Goal: Information Seeking & Learning: Compare options

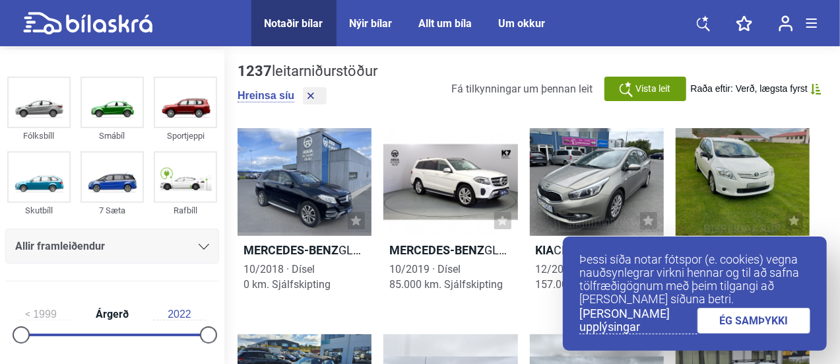
click at [735, 325] on link "ÉG SAMÞYKKI" at bounding box center [753, 320] width 113 height 26
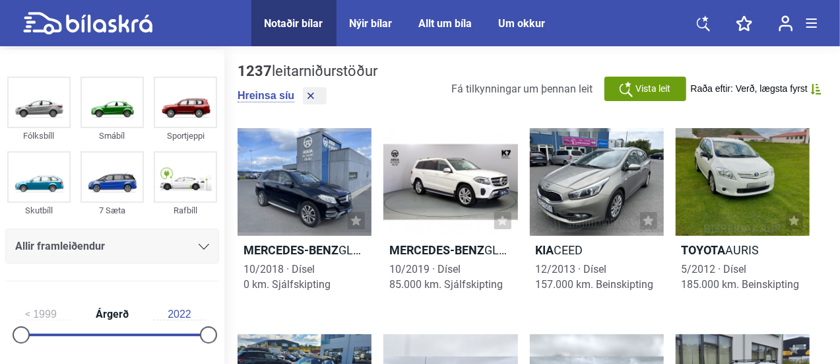
drag, startPoint x: 839, startPoint y: 77, endPoint x: 839, endPoint y: 95, distance: 17.8
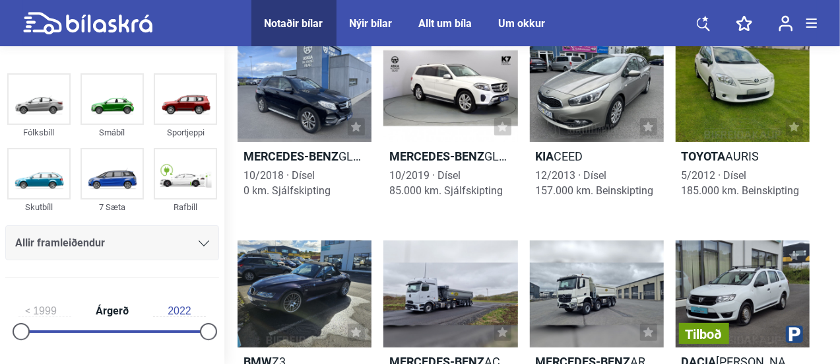
drag, startPoint x: 226, startPoint y: 108, endPoint x: 224, endPoint y: 131, distance: 23.8
drag, startPoint x: 219, startPoint y: 119, endPoint x: 219, endPoint y: 131, distance: 11.9
click at [219, 131] on div "Fólksbíll Smábíl Sportjeppi Skutbíll 7 Sæta Rafbíll Allir framleiðendur [PERSON…" at bounding box center [112, 178] width 224 height 219
click at [218, 191] on div "Fólksbíll Smábíl Sportjeppi Skutbíll 7 Sæta Rafbíll Allir framleiðendur [PERSON…" at bounding box center [112, 178] width 224 height 219
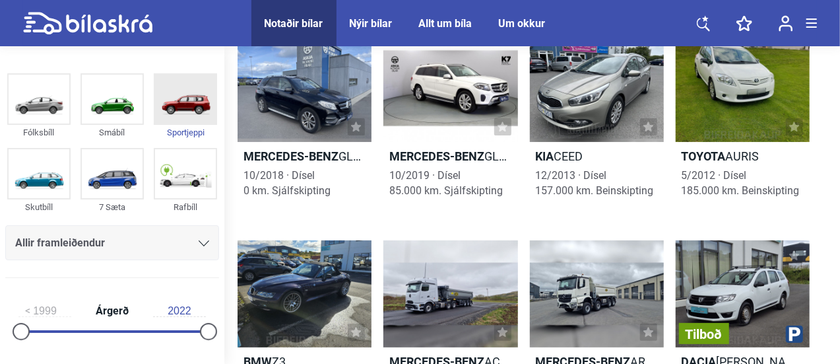
click at [199, 114] on img at bounding box center [185, 99] width 61 height 49
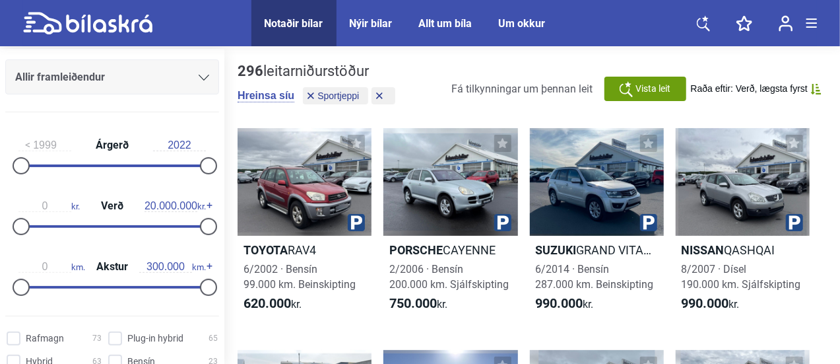
scroll to position [172, 0]
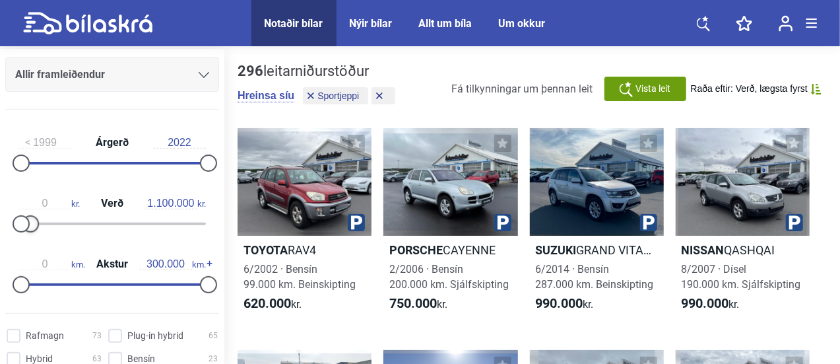
type input "1.300.000"
drag, startPoint x: 203, startPoint y: 229, endPoint x: 32, endPoint y: 218, distance: 171.2
click at [32, 218] on div at bounding box center [32, 223] width 17 height 17
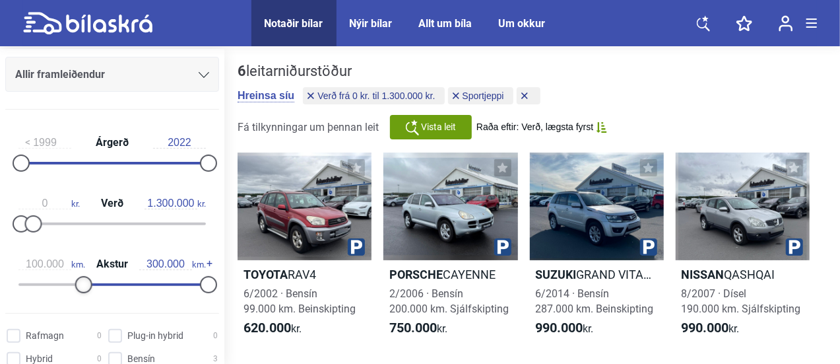
type input "110.000"
drag, startPoint x: 24, startPoint y: 282, endPoint x: 88, endPoint y: 282, distance: 64.7
click at [88, 282] on div at bounding box center [89, 284] width 17 height 17
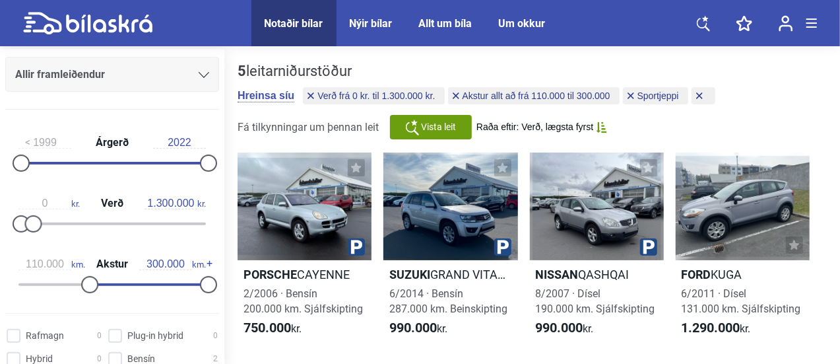
drag, startPoint x: 219, startPoint y: 184, endPoint x: 219, endPoint y: 220, distance: 35.6
click at [219, 220] on div "1999 Árgerð 2022 0 kr. Verð 1.300.000 kr. 110.000 km. Akstur 300.000 km." at bounding box center [112, 211] width 224 height 182
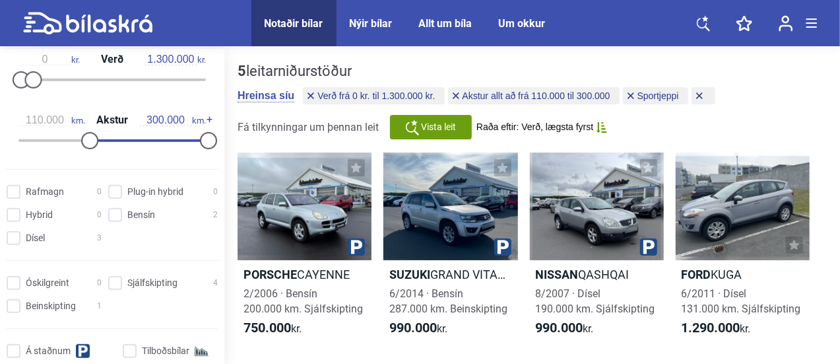
scroll to position [317, 0]
click at [14, 238] on input "Dísel 3" at bounding box center [56, 237] width 95 height 14
checkbox input "true"
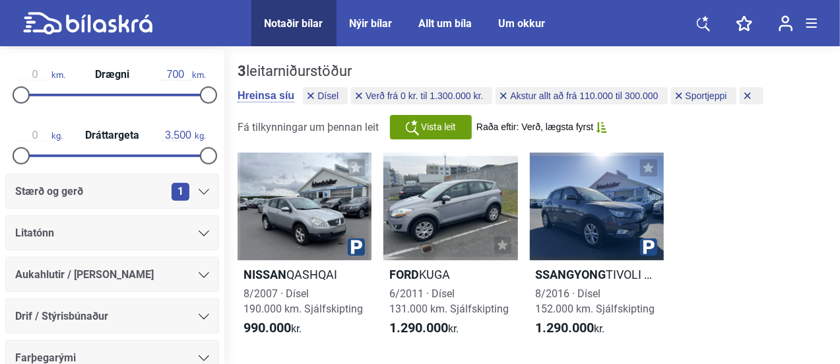
scroll to position [674, 0]
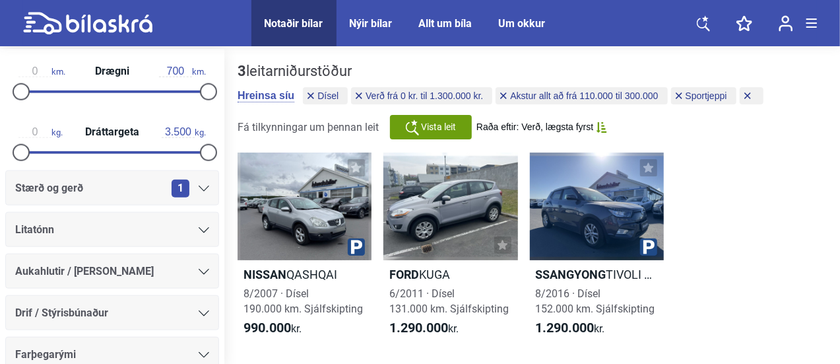
click at [202, 188] on icon at bounding box center [204, 188] width 11 height 6
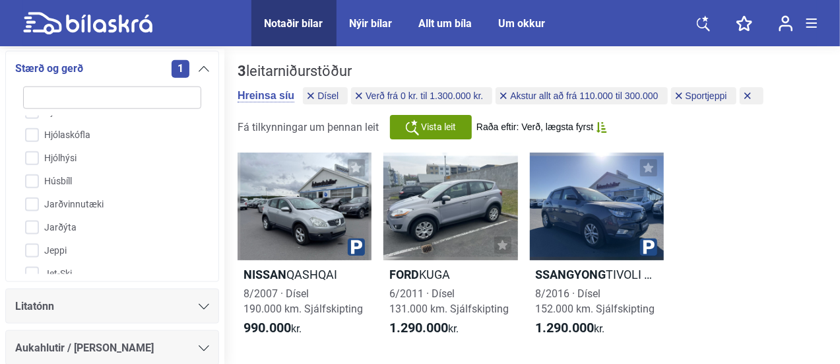
scroll to position [735, 0]
click at [34, 198] on input "Jeppi" at bounding box center [103, 200] width 179 height 23
checkbox input "true"
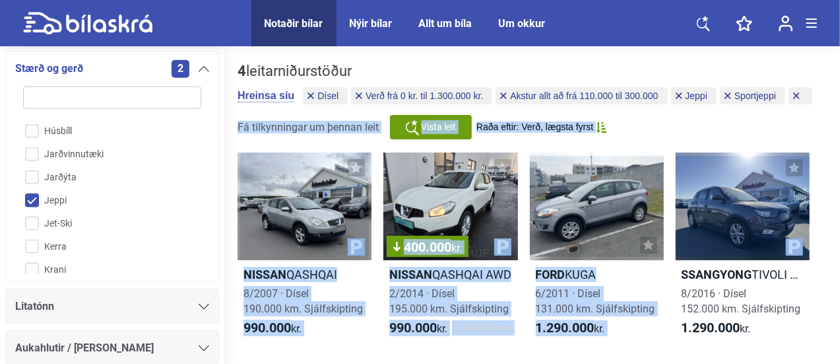
drag, startPoint x: 839, startPoint y: 101, endPoint x: 836, endPoint y: 164, distance: 63.4
click at [836, 164] on div "4 leitarniðurstöður [PERSON_NAME] [PERSON_NAME] Verð frá 0 kr. til 1.300.000 kr…" at bounding box center [532, 217] width 616 height 336
click at [300, 180] on div at bounding box center [305, 206] width 134 height 108
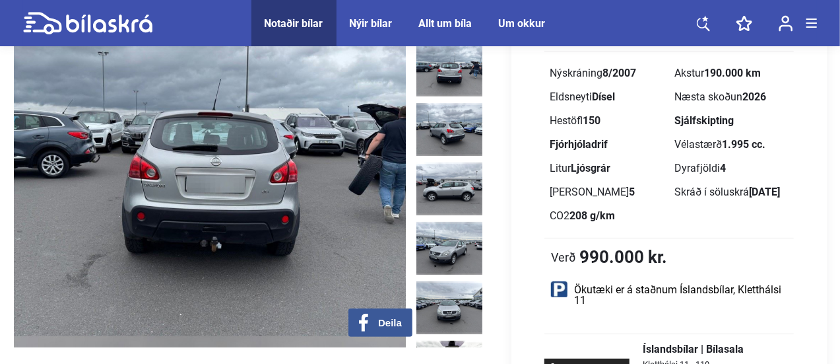
scroll to position [102, 0]
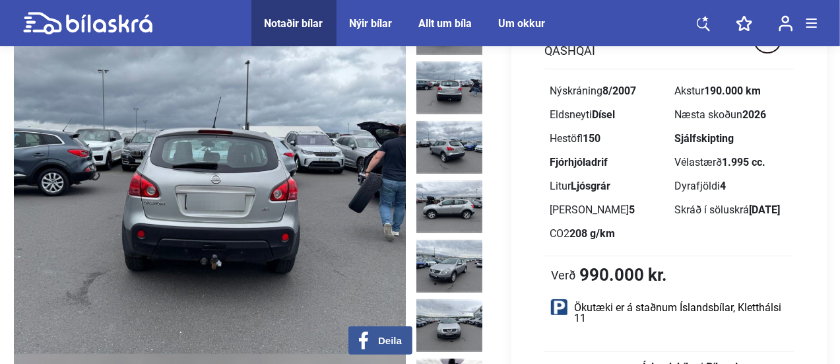
click at [458, 70] on img at bounding box center [449, 87] width 66 height 53
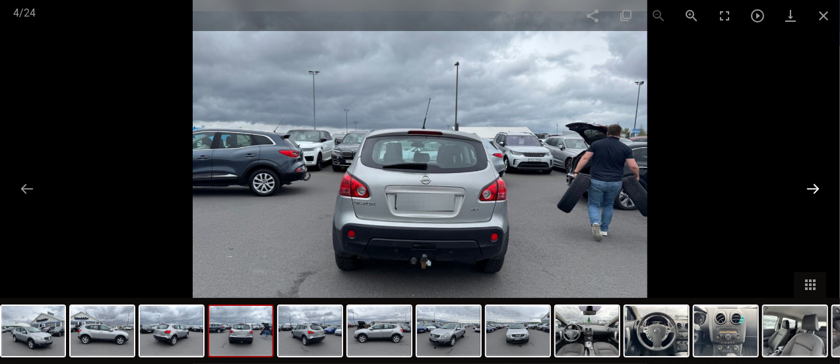
click at [815, 188] on button at bounding box center [813, 188] width 28 height 26
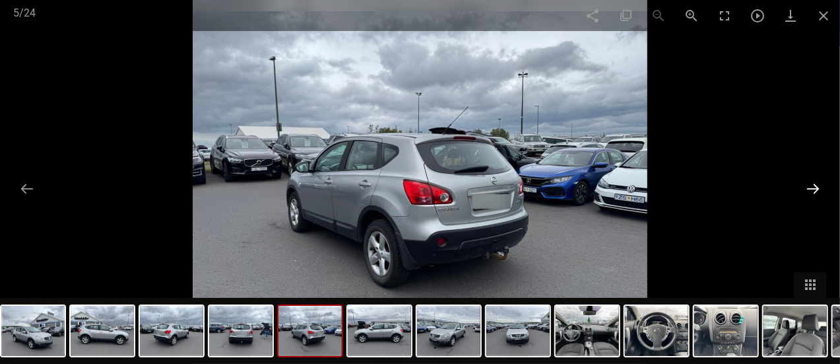
click at [815, 188] on button at bounding box center [813, 188] width 28 height 26
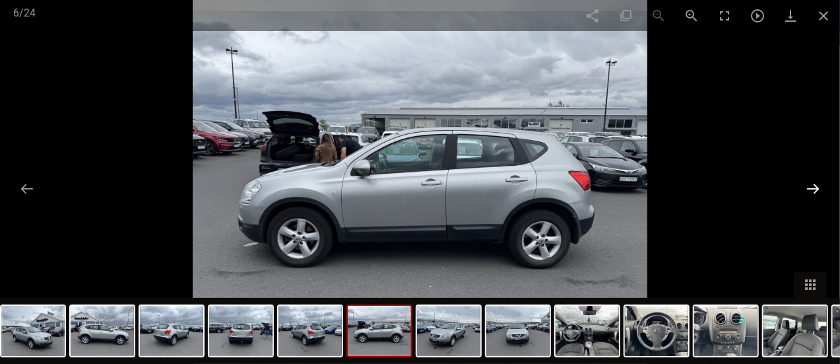
click at [815, 188] on button at bounding box center [813, 188] width 28 height 26
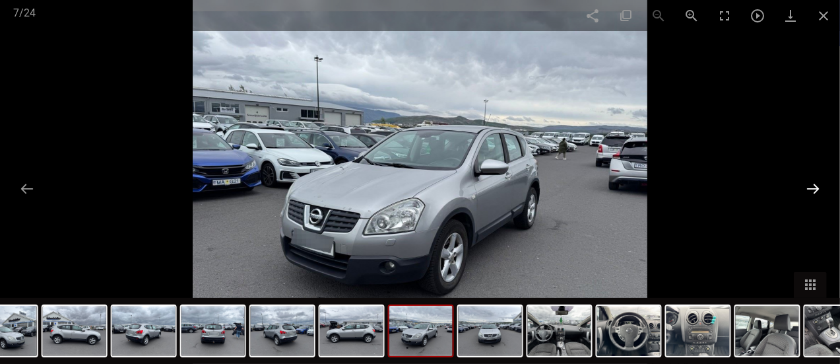
click at [815, 188] on button at bounding box center [813, 188] width 28 height 26
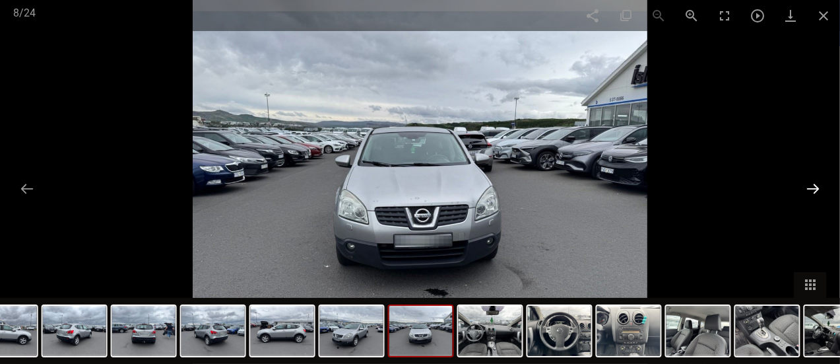
click at [815, 188] on button at bounding box center [813, 188] width 28 height 26
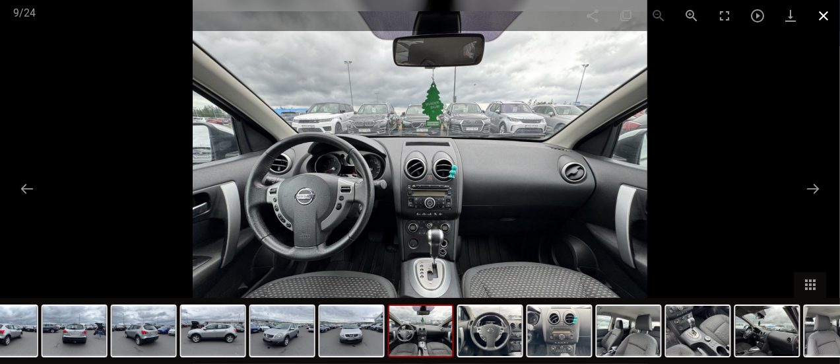
click at [818, 15] on span at bounding box center [823, 15] width 33 height 31
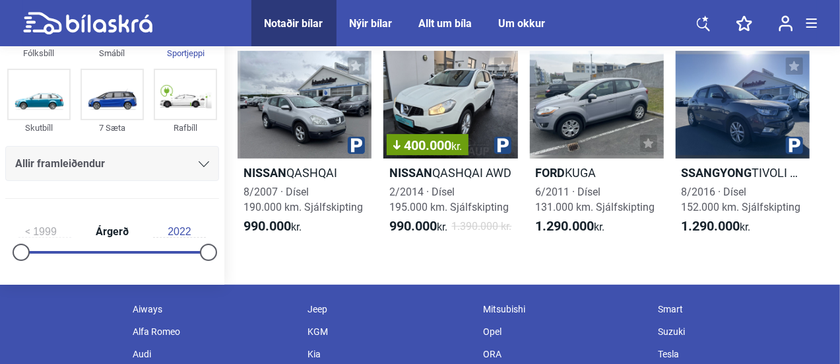
scroll to position [102, 0]
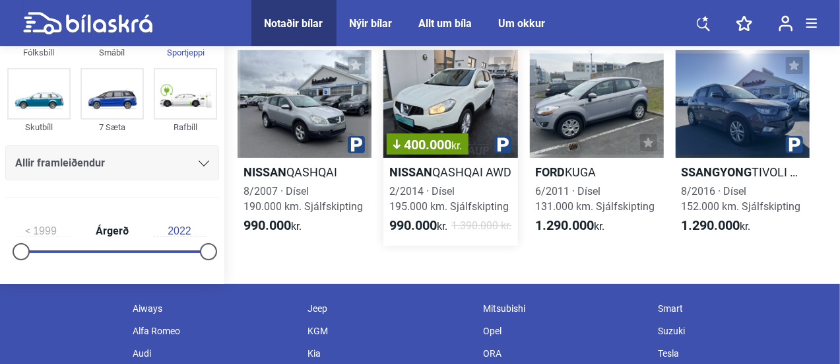
click at [456, 92] on div "400.000 kr." at bounding box center [450, 104] width 134 height 108
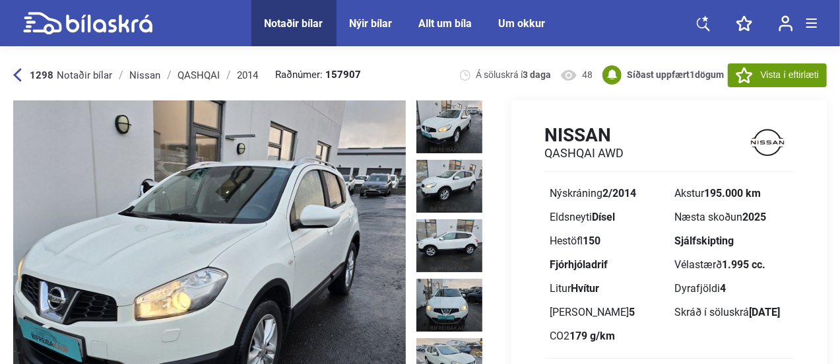
click at [455, 117] on img at bounding box center [449, 126] width 66 height 53
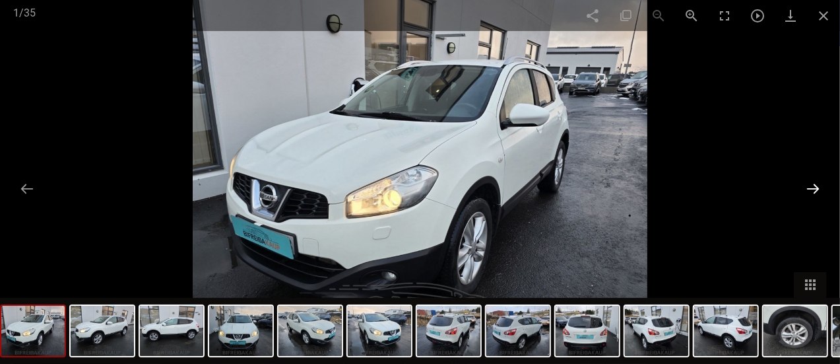
click at [812, 183] on button at bounding box center [813, 188] width 28 height 26
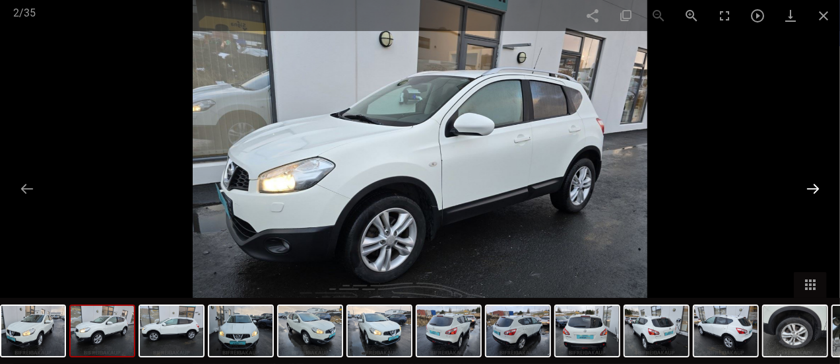
click at [812, 183] on button at bounding box center [813, 188] width 28 height 26
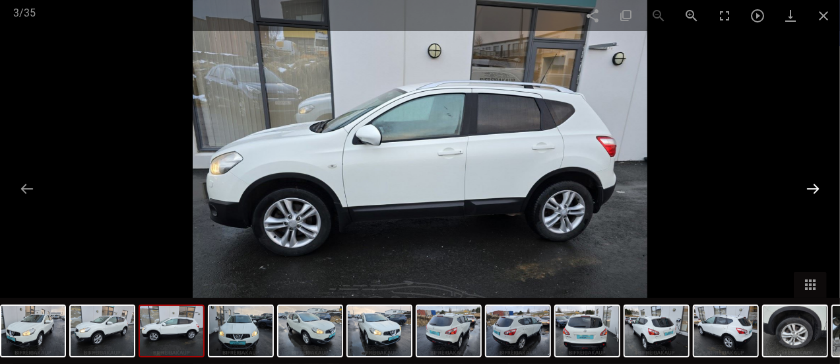
click at [812, 183] on button at bounding box center [813, 188] width 28 height 26
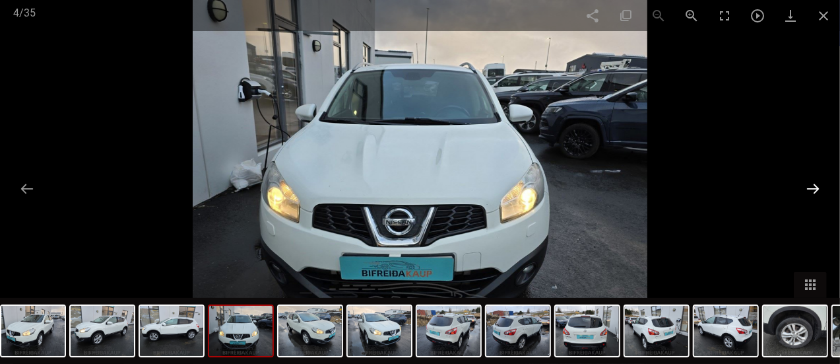
click at [812, 183] on button at bounding box center [813, 188] width 28 height 26
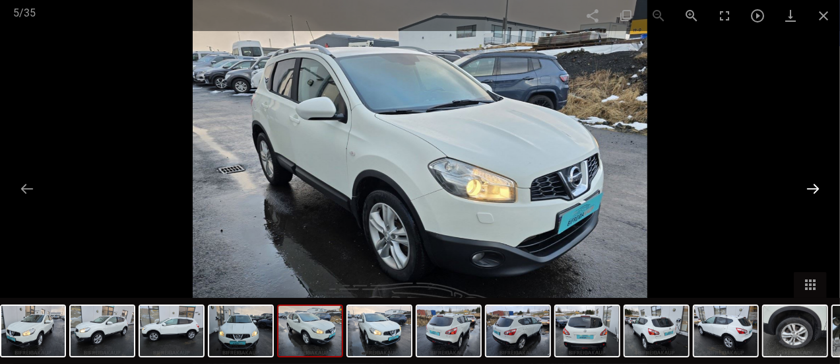
click at [812, 183] on button at bounding box center [813, 188] width 28 height 26
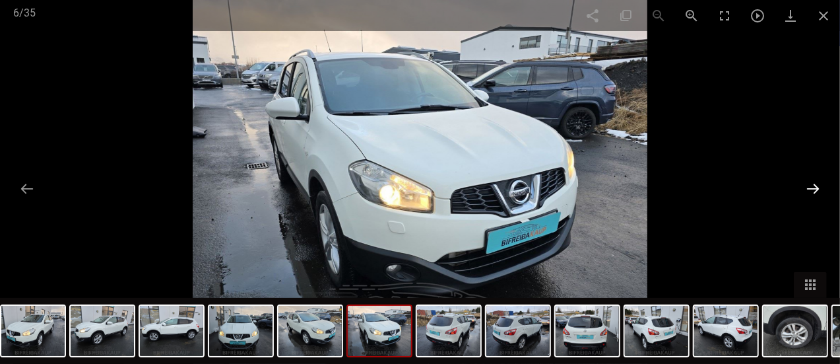
click at [812, 183] on button at bounding box center [813, 188] width 28 height 26
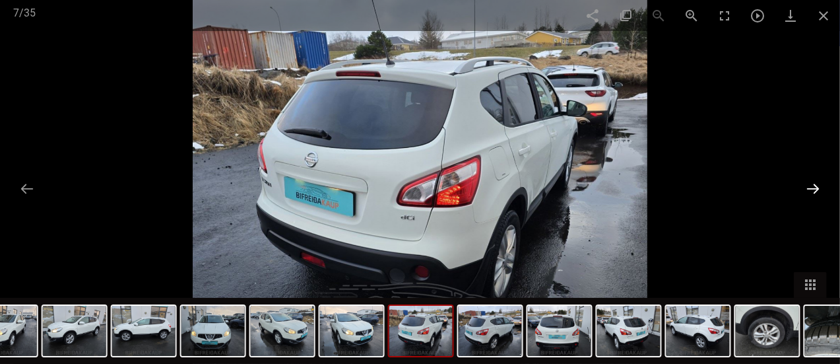
click at [812, 183] on button at bounding box center [813, 188] width 28 height 26
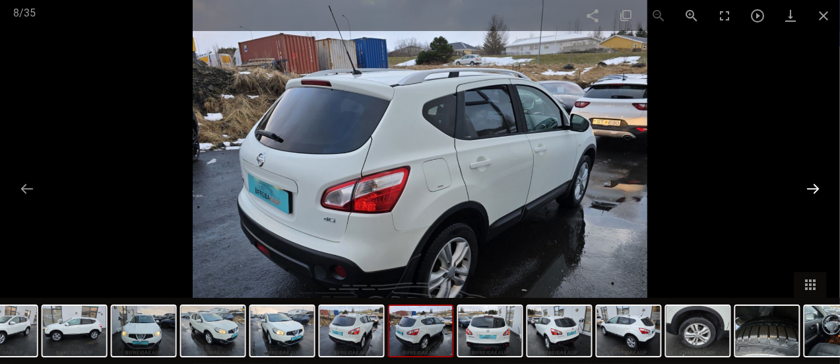
click at [812, 183] on button at bounding box center [813, 188] width 28 height 26
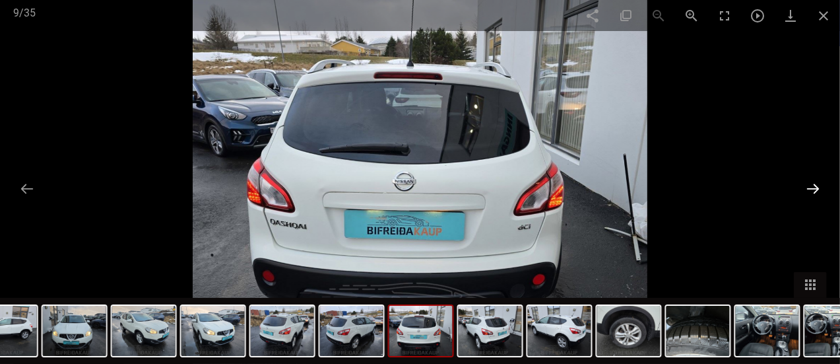
click at [812, 183] on button at bounding box center [813, 188] width 28 height 26
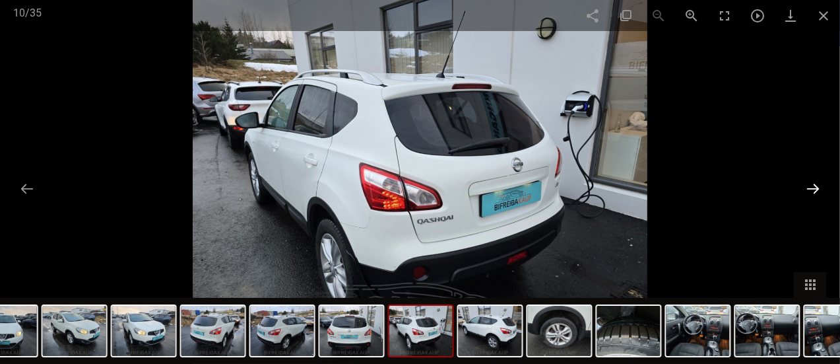
click at [812, 183] on button at bounding box center [813, 188] width 28 height 26
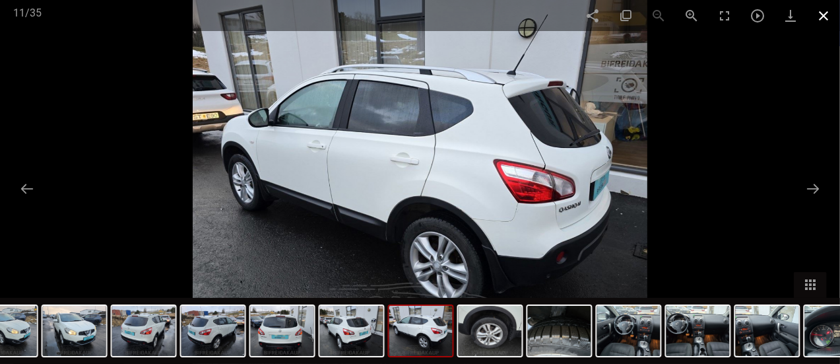
click at [819, 16] on span at bounding box center [823, 15] width 33 height 31
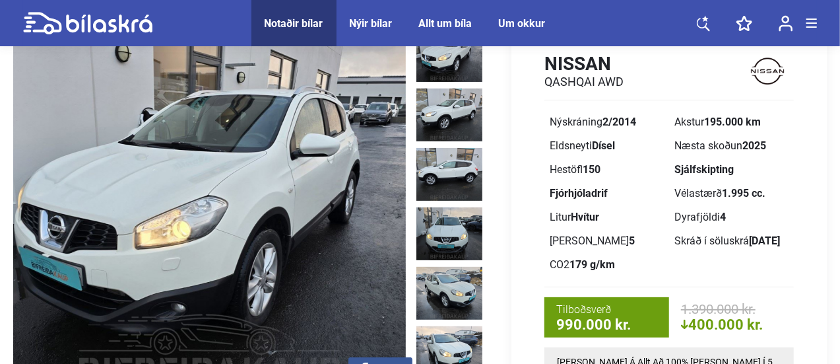
scroll to position [48, 0]
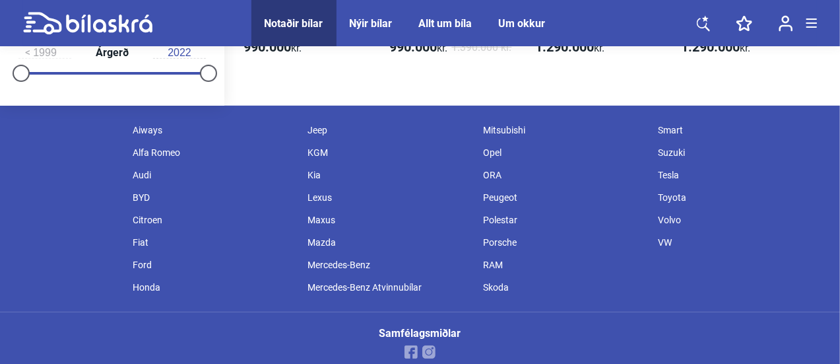
scroll to position [288, 0]
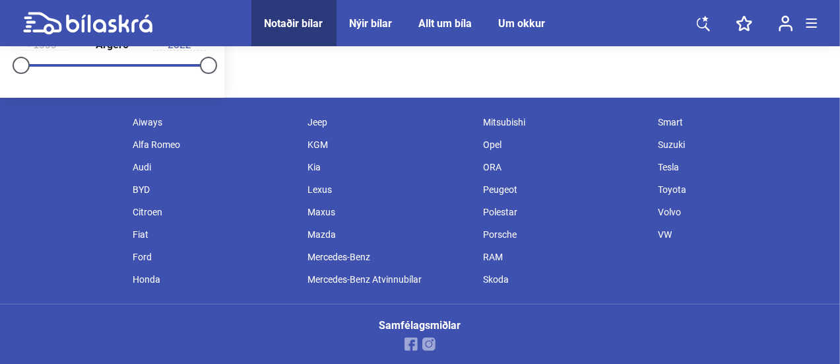
click at [332, 268] on div "Mercedes-Benz" at bounding box center [388, 256] width 175 height 22
type input "20.000.000"
type input "0"
checkbox input "false"
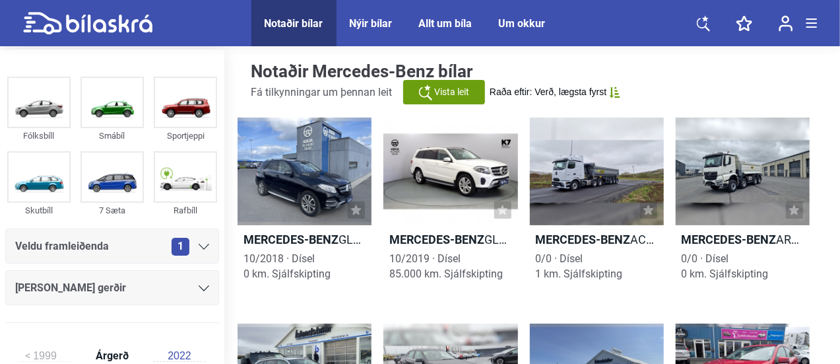
drag, startPoint x: 839, startPoint y: 63, endPoint x: 841, endPoint y: 104, distance: 40.3
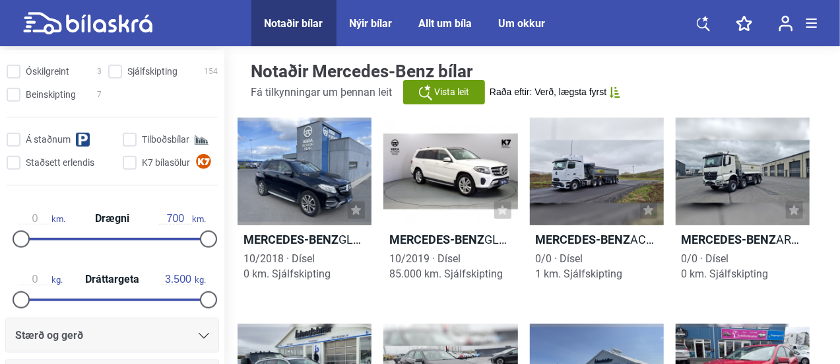
scroll to position [822, 0]
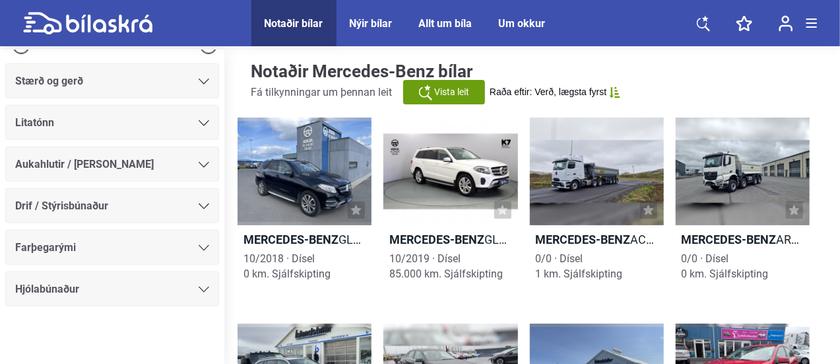
click at [203, 286] on icon at bounding box center [204, 289] width 11 height 6
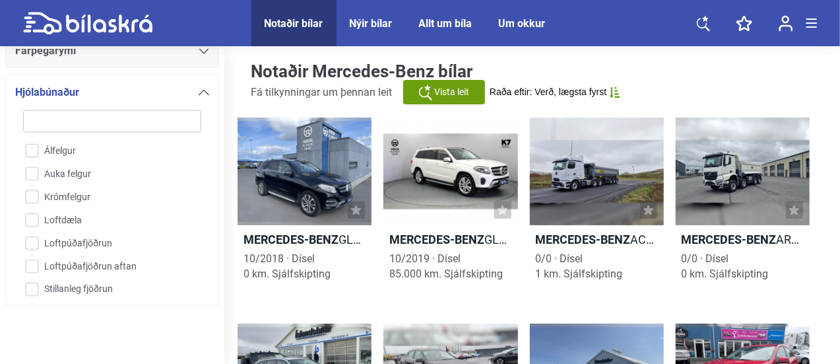
click at [203, 285] on div "Álfelgur Auka felgur Krómfelgur Loftdæla Loftpúðafjöðrun Loftpúðafjöðrun aftan …" at bounding box center [112, 200] width 194 height 196
type input "1.300.000"
type input "110.000"
checkbox input "true"
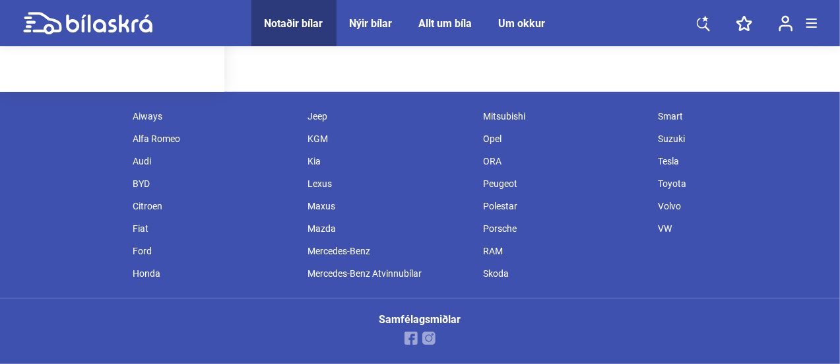
scroll to position [309, 0]
click at [673, 206] on div "Volvo" at bounding box center [738, 206] width 175 height 22
type input "20.000.000"
type input "0"
checkbox input "false"
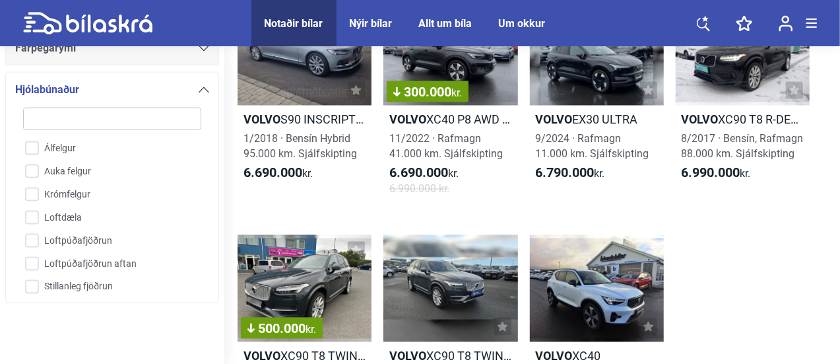
scroll to position [1289, 0]
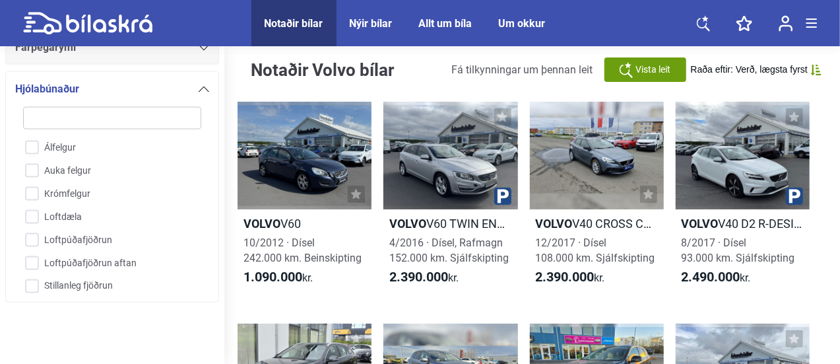
scroll to position [0, 0]
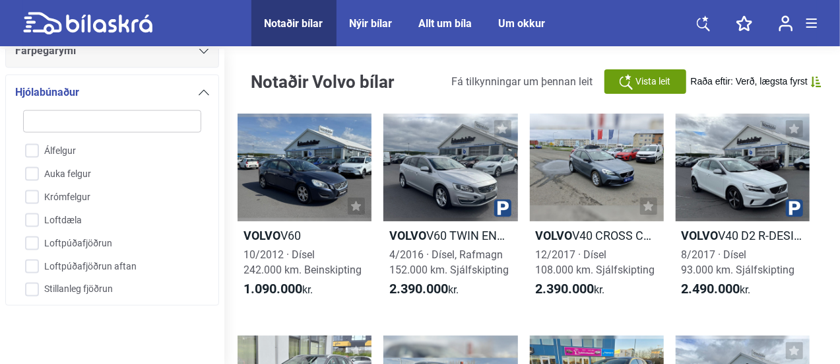
type input "1.300.000"
type input "110.000"
checkbox input "true"
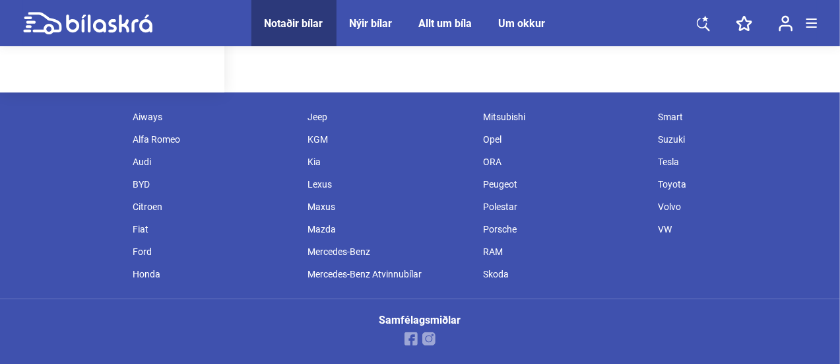
scroll to position [309, 0]
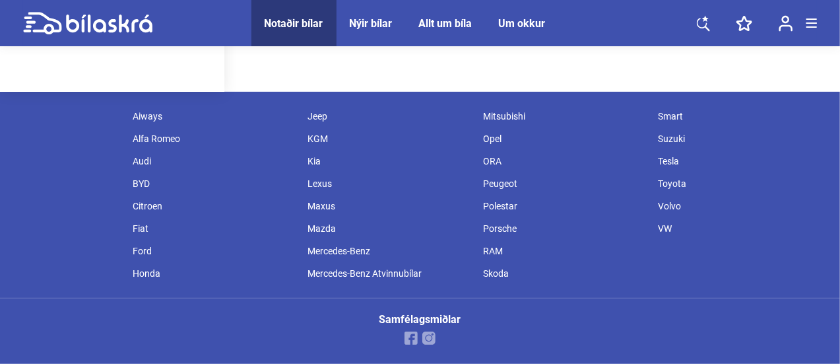
click at [145, 162] on div "Audi" at bounding box center [213, 161] width 175 height 22
type input "20.000.000"
type input "0"
checkbox input "false"
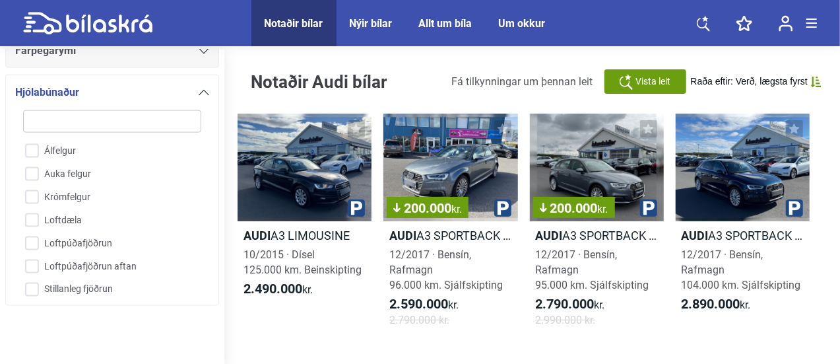
type input "1.300.000"
type input "110.000"
checkbox input "true"
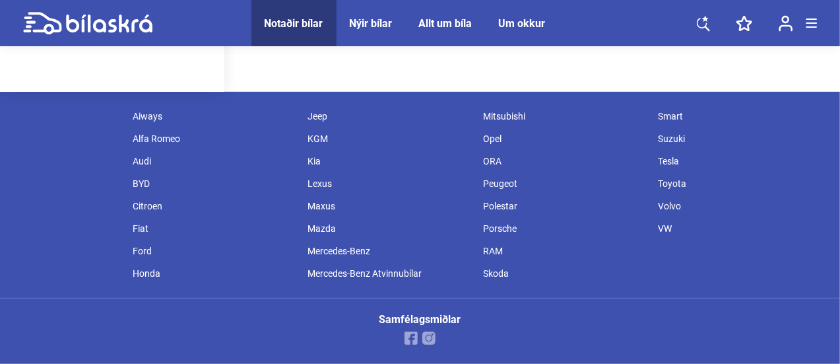
scroll to position [302, 0]
click at [145, 278] on div "Honda" at bounding box center [213, 273] width 175 height 22
type input "20.000.000"
type input "0"
checkbox input "false"
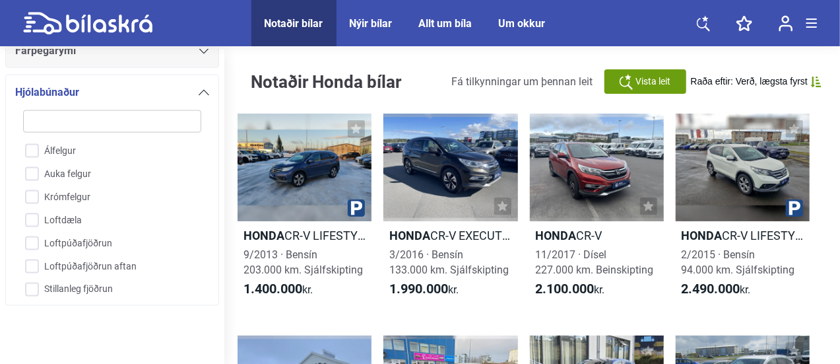
type input "1.300.000"
type input "110.000"
checkbox input "true"
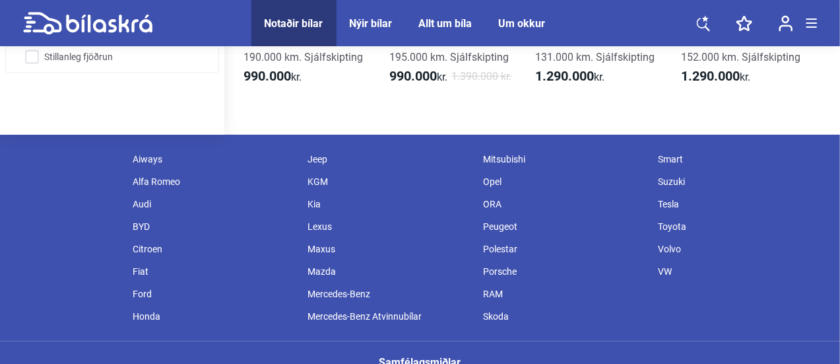
scroll to position [309, 0]
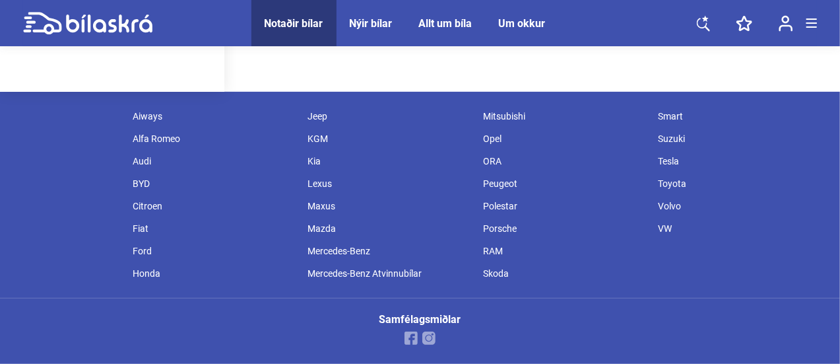
click at [315, 113] on div "Jeep" at bounding box center [388, 116] width 175 height 22
type input "20.000.000"
type input "0"
checkbox input "false"
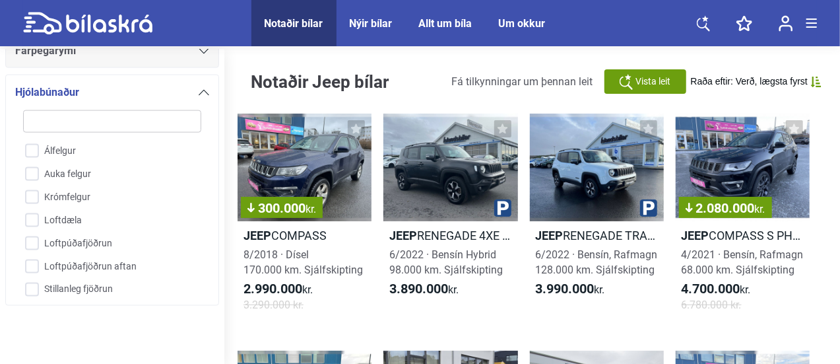
type input "1.300.000"
type input "110.000"
checkbox input "true"
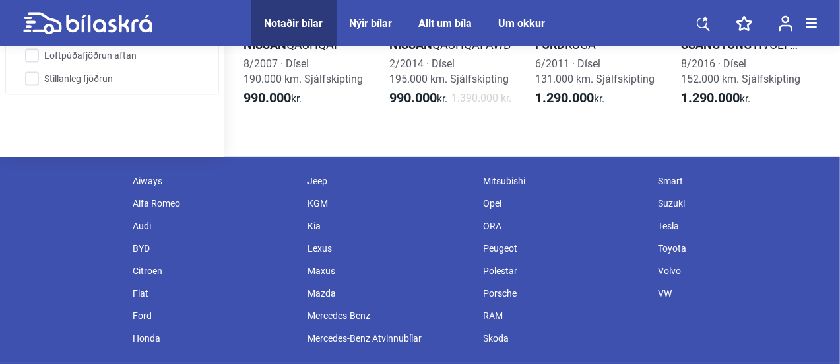
scroll to position [309, 0]
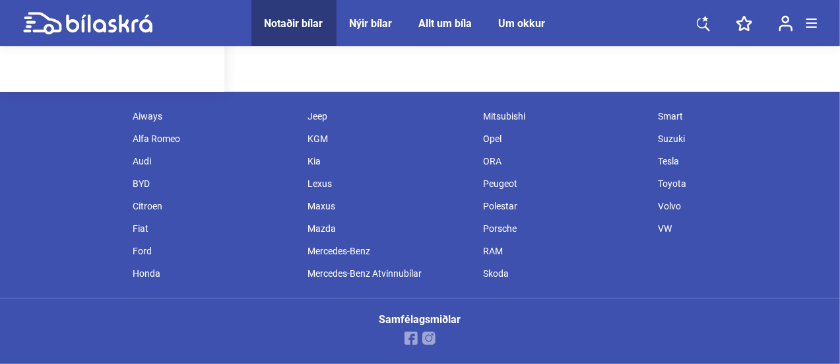
click at [668, 139] on div "Suzuki" at bounding box center [738, 138] width 175 height 22
type input "20.000.000"
type input "0"
checkbox input "false"
